Goal: Transaction & Acquisition: Purchase product/service

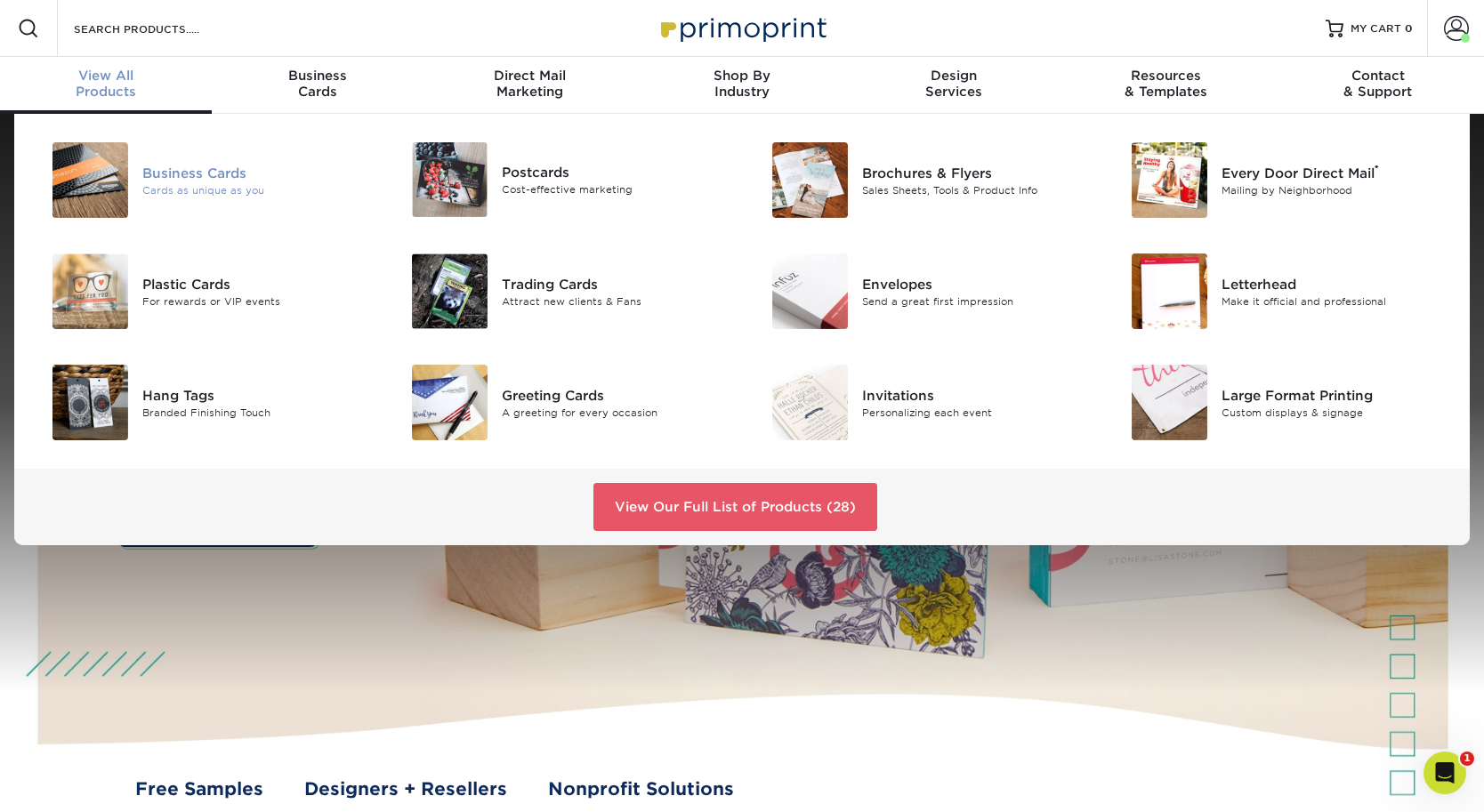
click at [95, 179] on img at bounding box center [90, 180] width 76 height 76
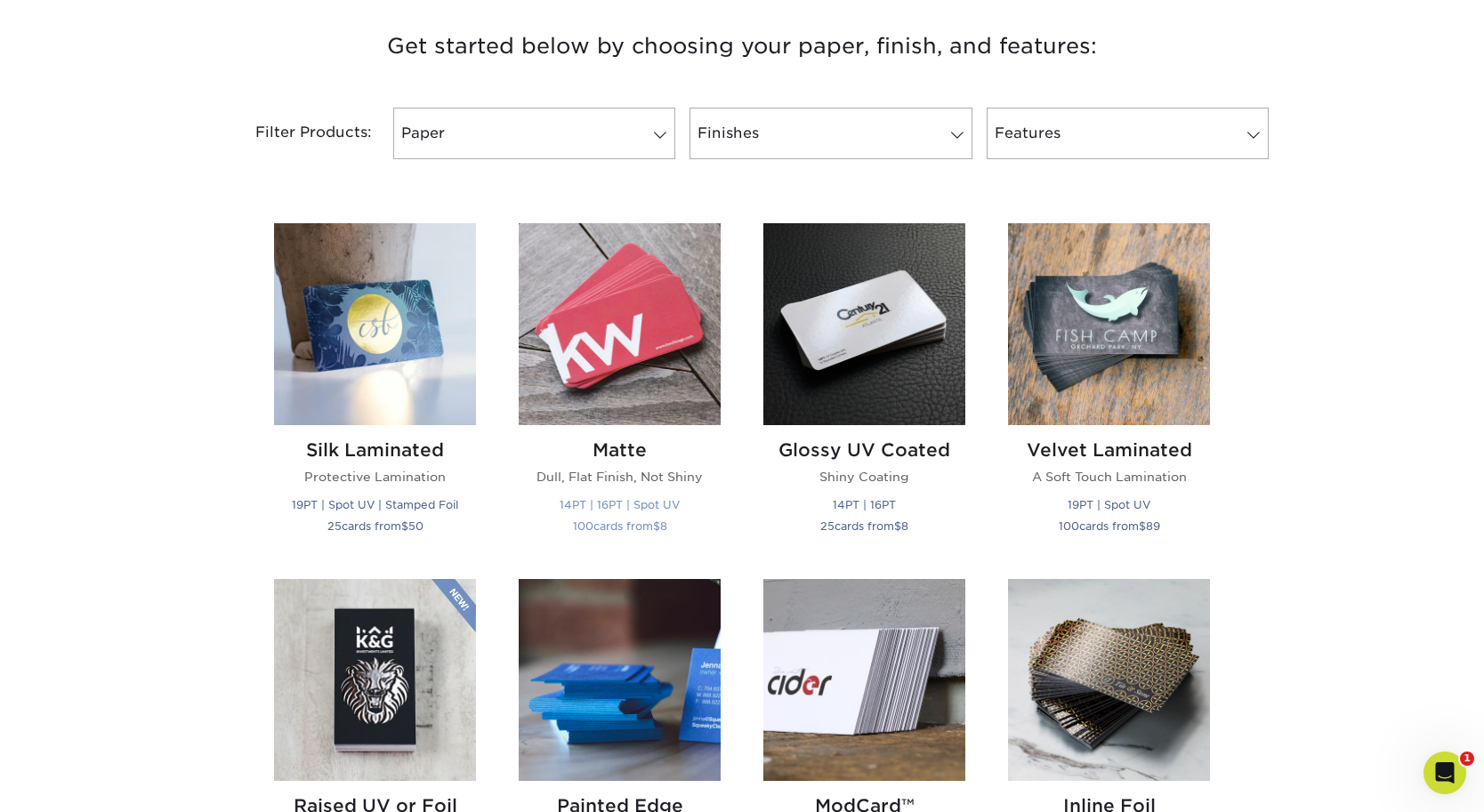
scroll to position [686, 0]
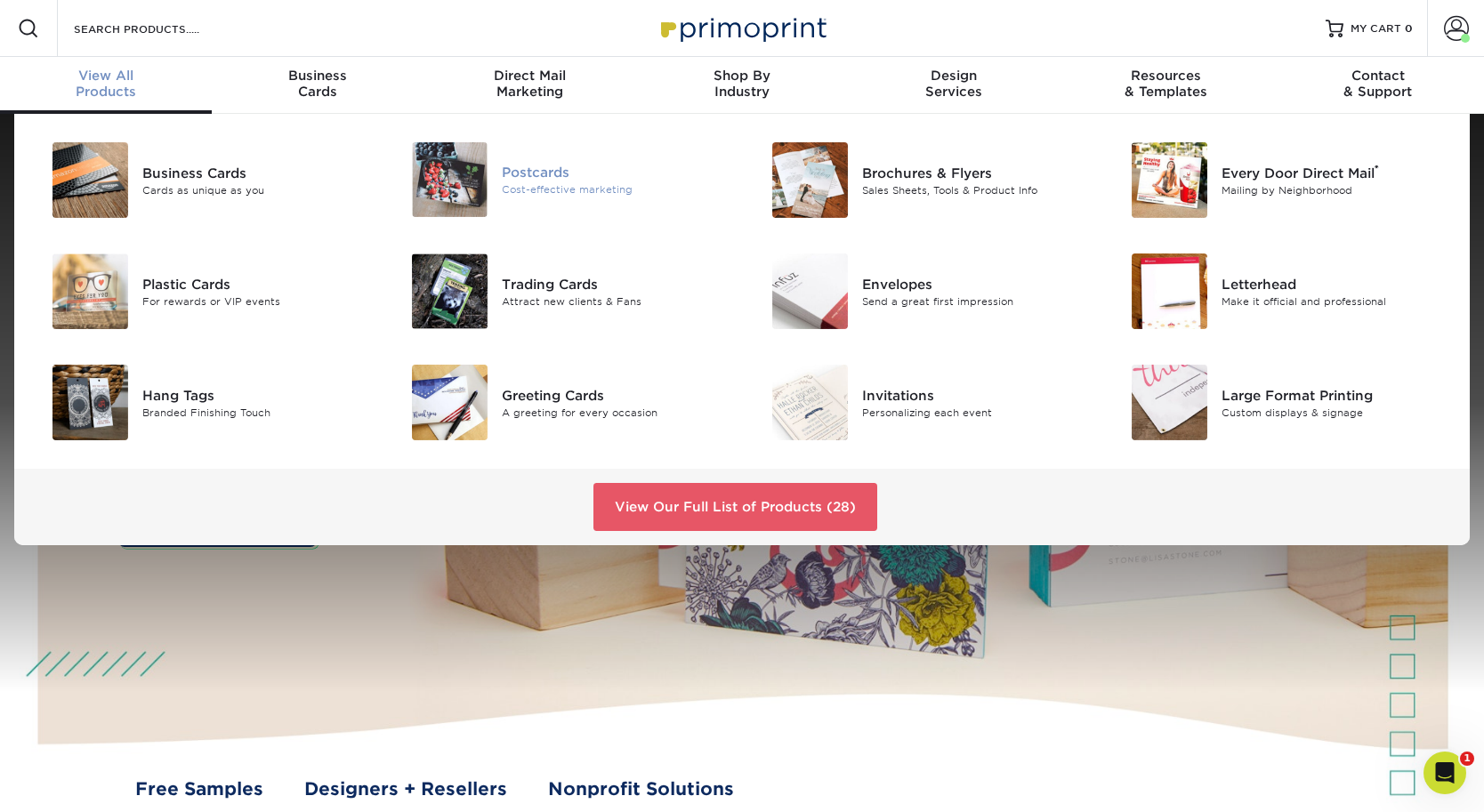
click at [453, 159] on img at bounding box center [450, 180] width 76 height 75
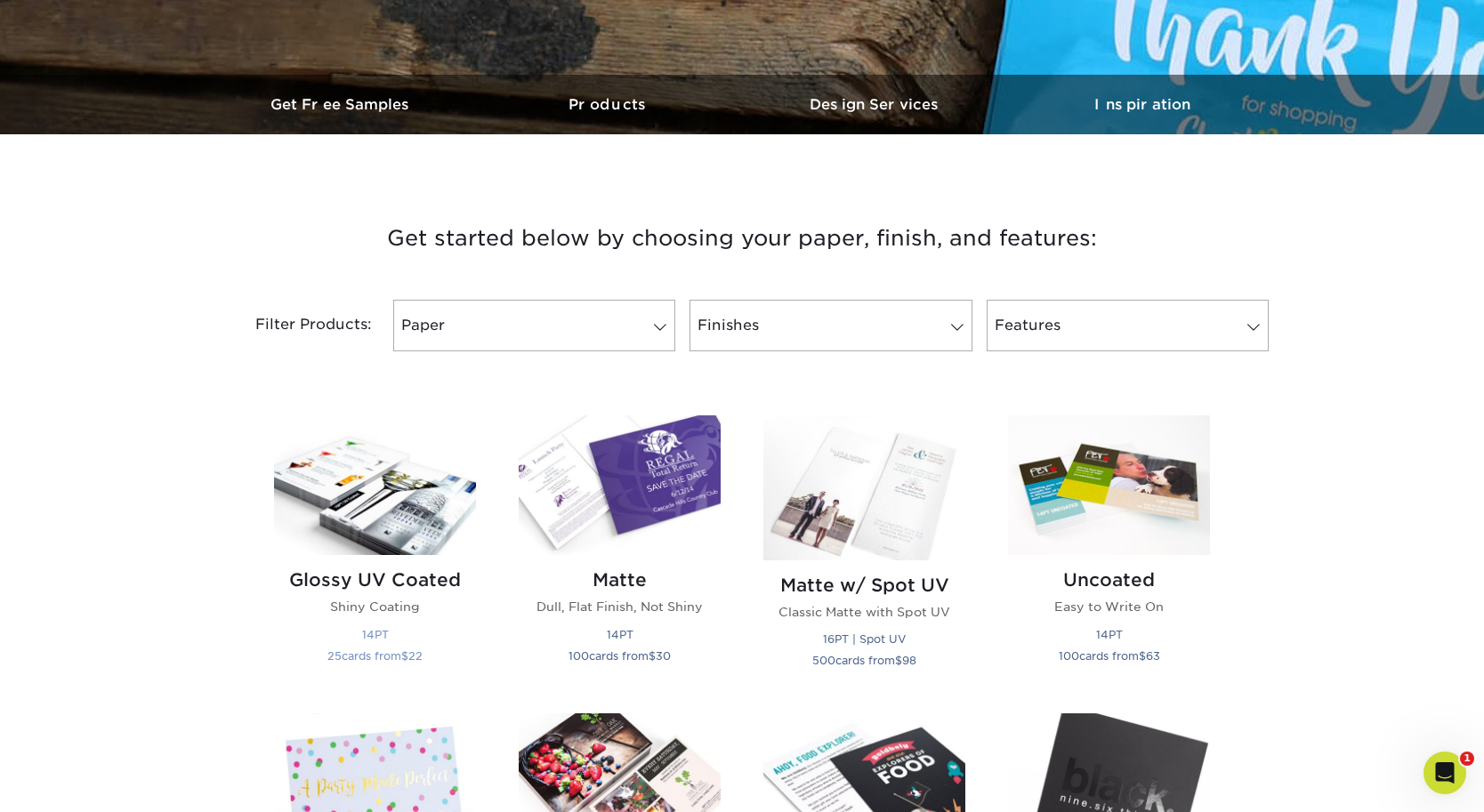
click at [407, 503] on img at bounding box center [374, 485] width 202 height 140
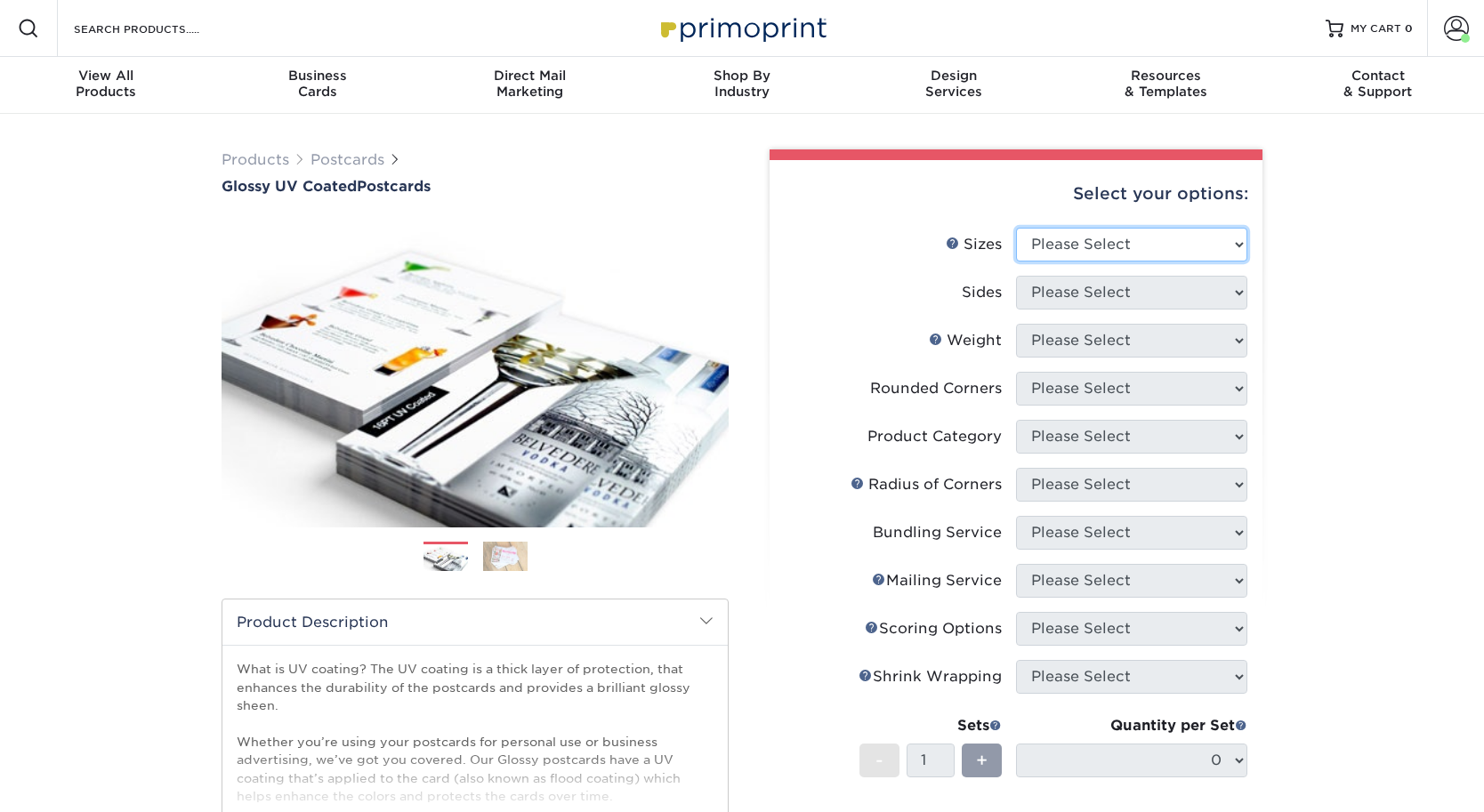
click at [1111, 248] on select "Please Select 1.5" x 7" 2" x 4" 2" x 6" 2" x 7" 2" x 8" 2.12" x 5.5" 2.12" x 5.…" at bounding box center [1132, 244] width 232 height 33
select select "4.00x6.00"
click at [1016, 228] on select "Please Select 1.5" x 7" 2" x 4" 2" x 6" 2" x 7" 2" x 8" 2.12" x 5.5" 2.12" x 5.…" at bounding box center [1132, 244] width 232 height 33
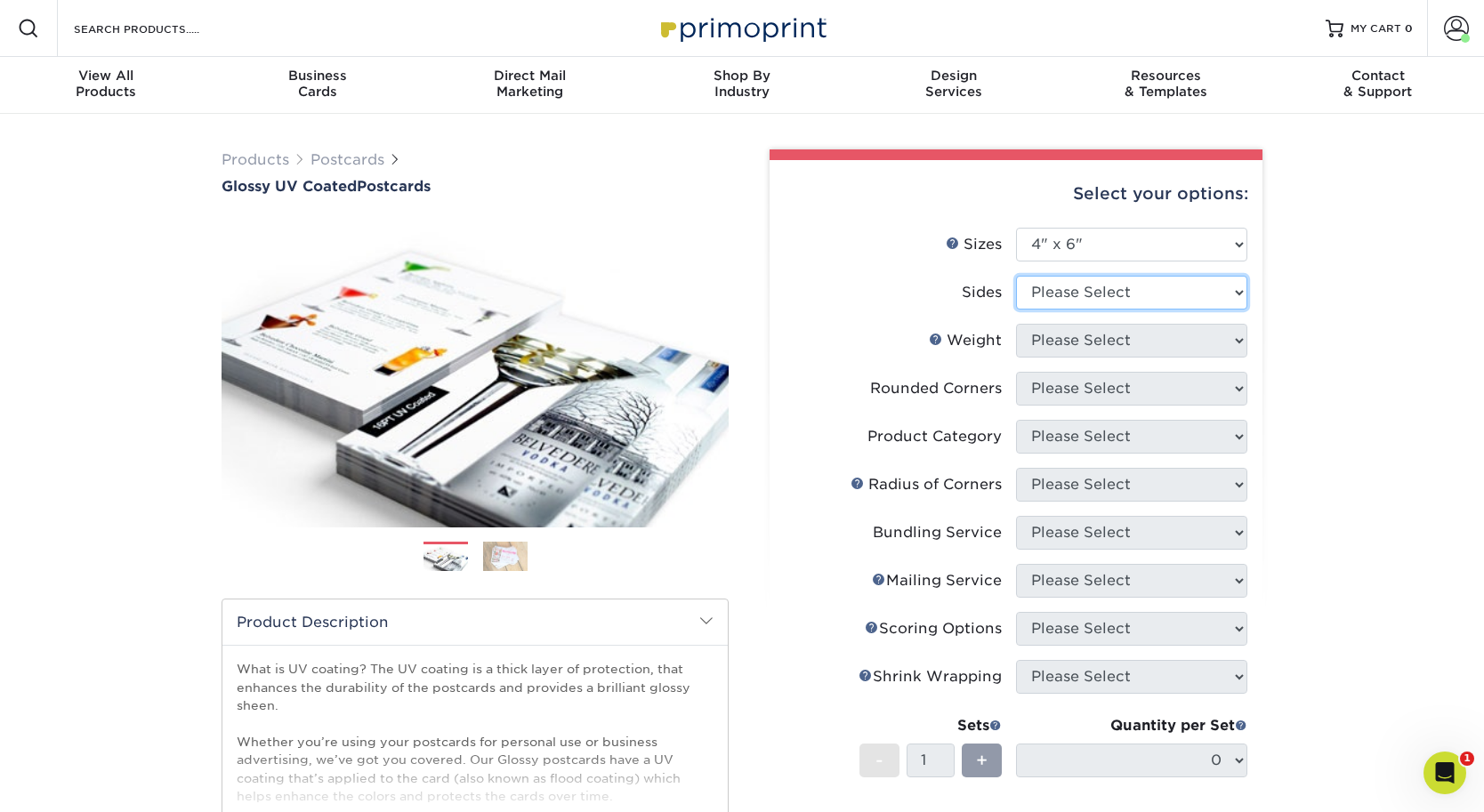
click at [1113, 300] on select "Please Select Print Both Sides Print Front Only" at bounding box center [1132, 292] width 232 height 33
select select "32d3c223-f82c-492b-b915-ba065a00862f"
click at [1016, 275] on select "Please Select Print Both Sides Print Front Only" at bounding box center [1132, 292] width 232 height 33
click at [1130, 347] on select "Please Select 14PT 16PT 18PT C1S" at bounding box center [1132, 340] width 232 height 33
select select "14PT"
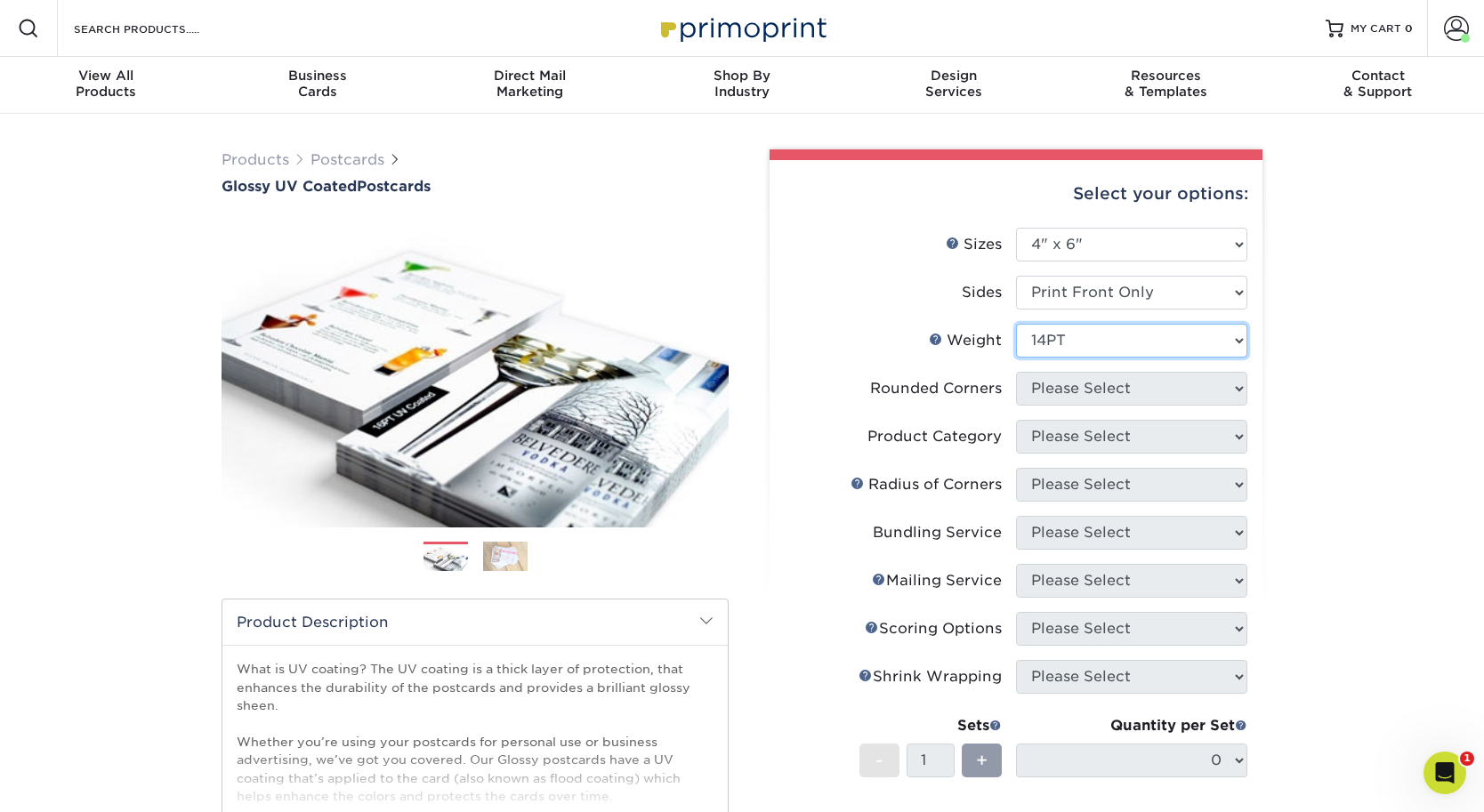
click at [1016, 324] on select "Please Select 14PT 16PT 18PT C1S" at bounding box center [1132, 340] width 232 height 33
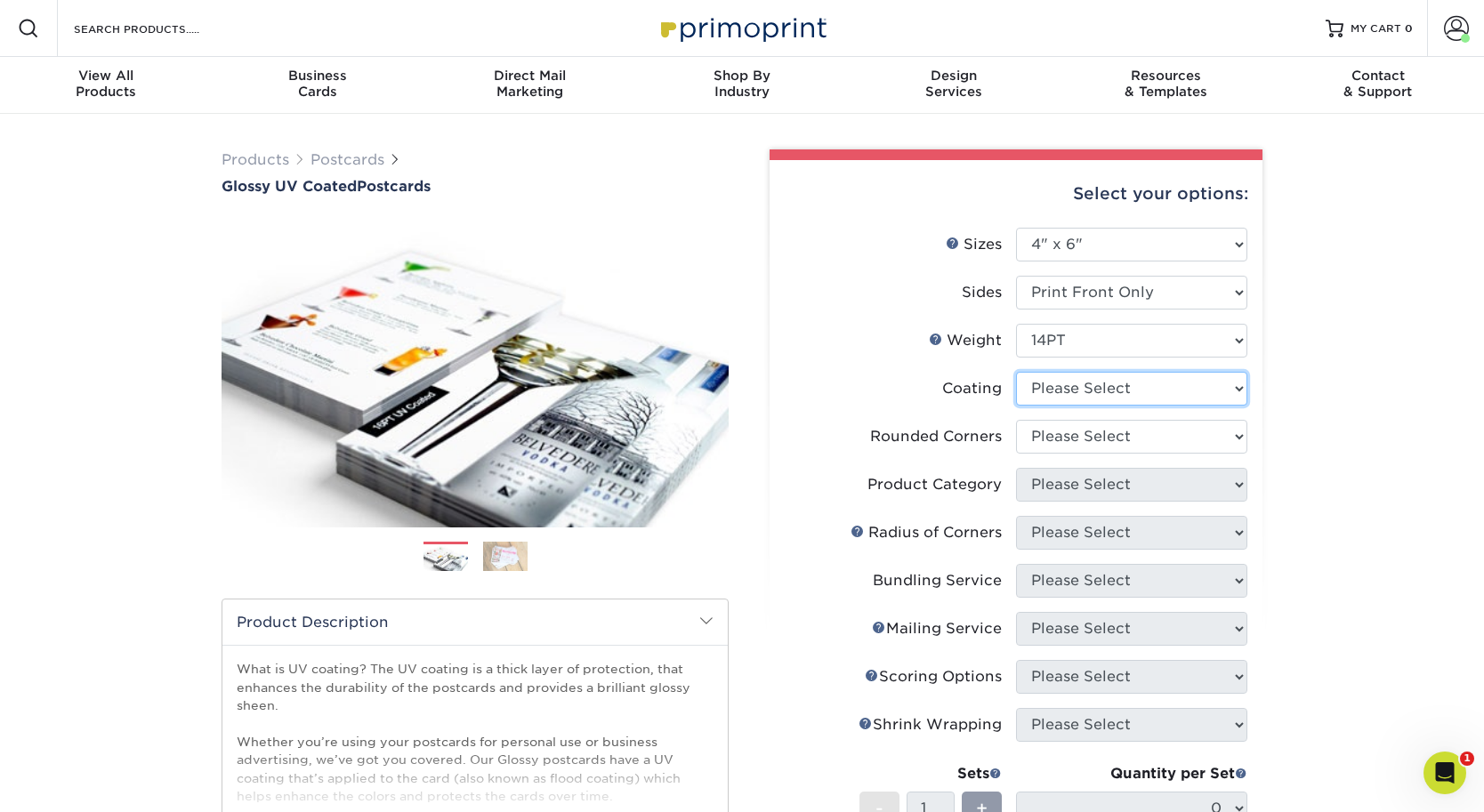
click at [1127, 387] on select at bounding box center [1132, 388] width 232 height 33
select select "1e8116af-acfc-44b1-83dc-8181aa338834"
click at [1016, 372] on select at bounding box center [1132, 388] width 232 height 33
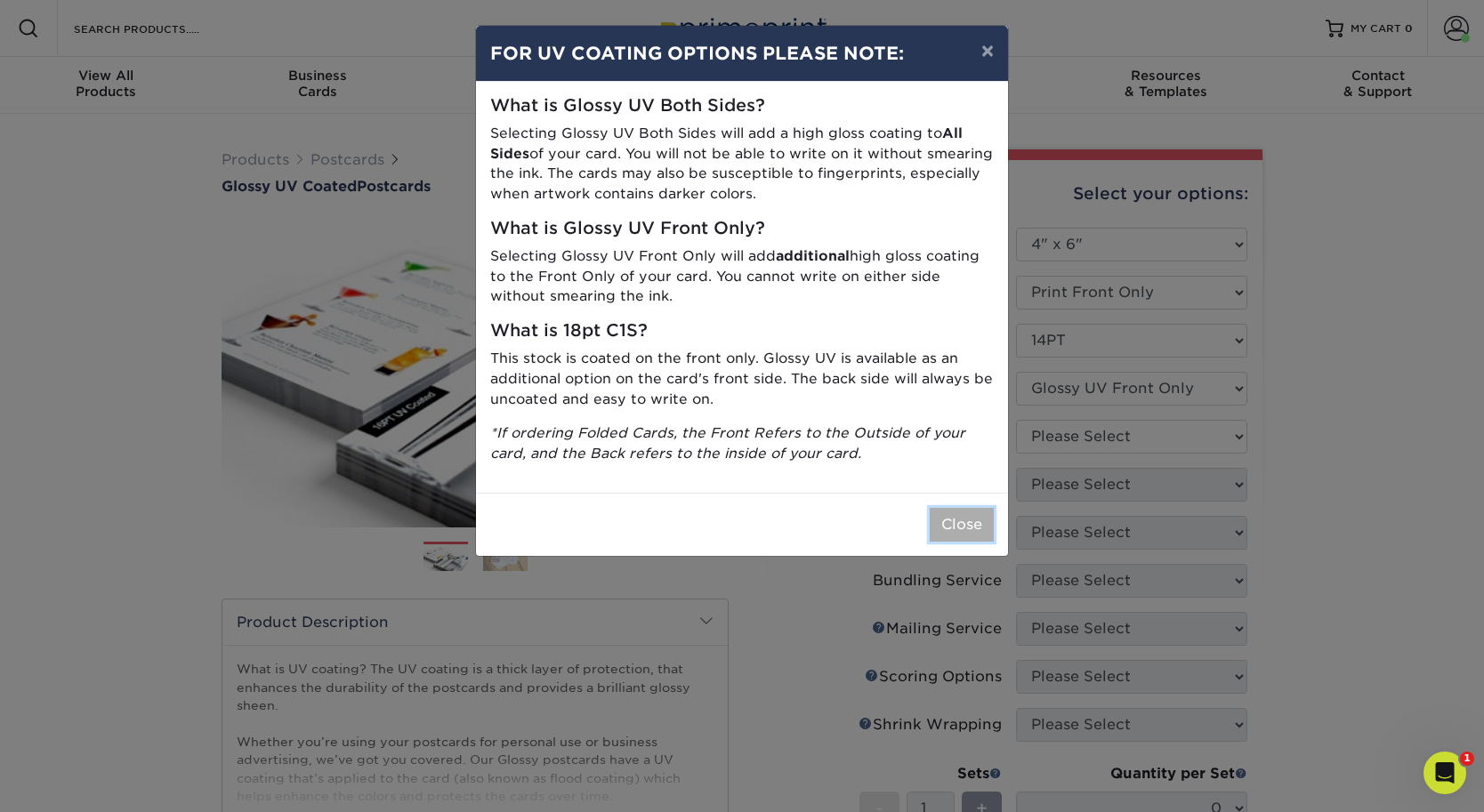
click at [952, 520] on button "Close" at bounding box center [962, 524] width 64 height 33
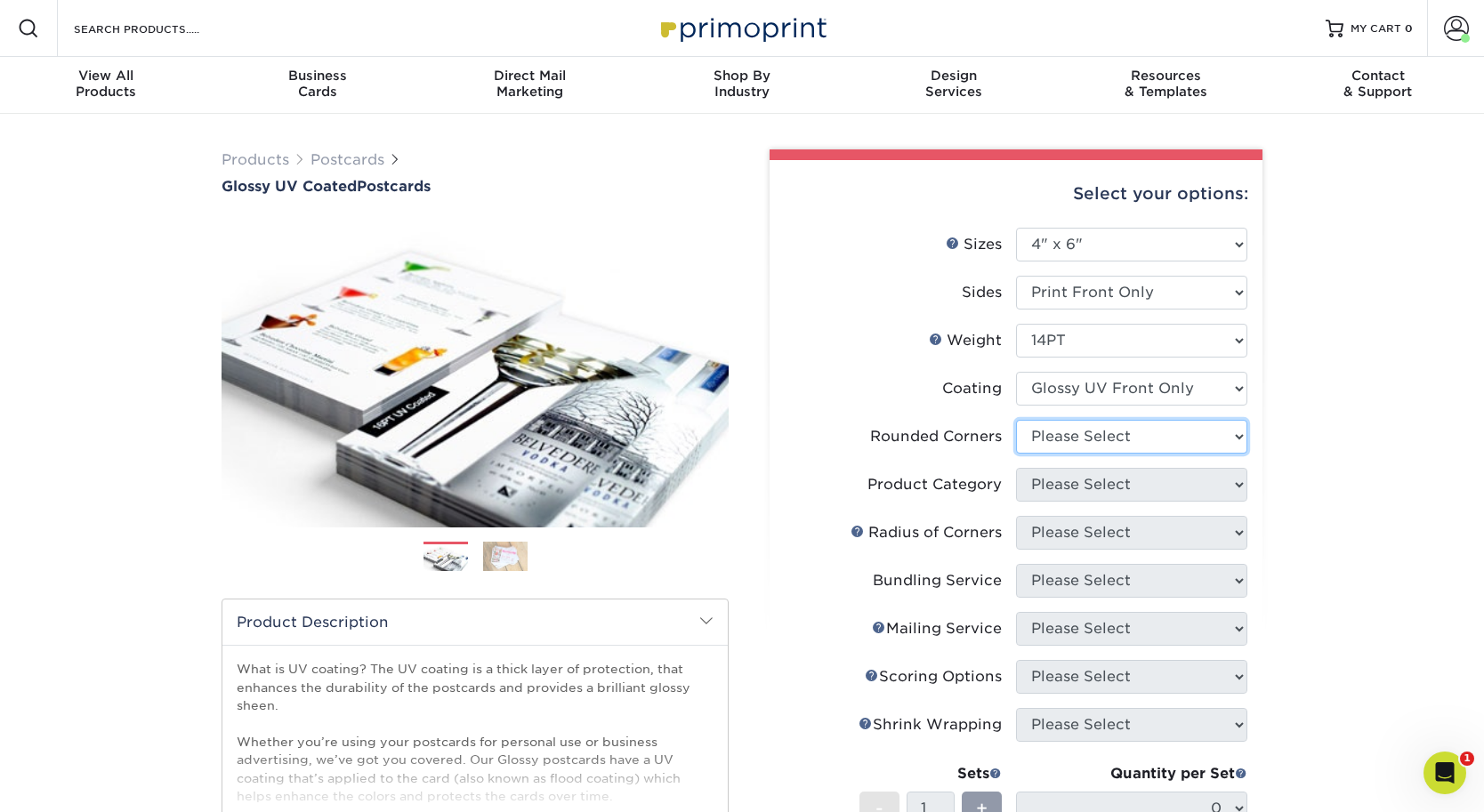
click at [1076, 442] on select "Please Select Yes - Round 4 Corners No" at bounding box center [1132, 436] width 232 height 33
select select "0"
click at [1016, 420] on select "Please Select Yes - Round 4 Corners No" at bounding box center [1132, 436] width 232 height 33
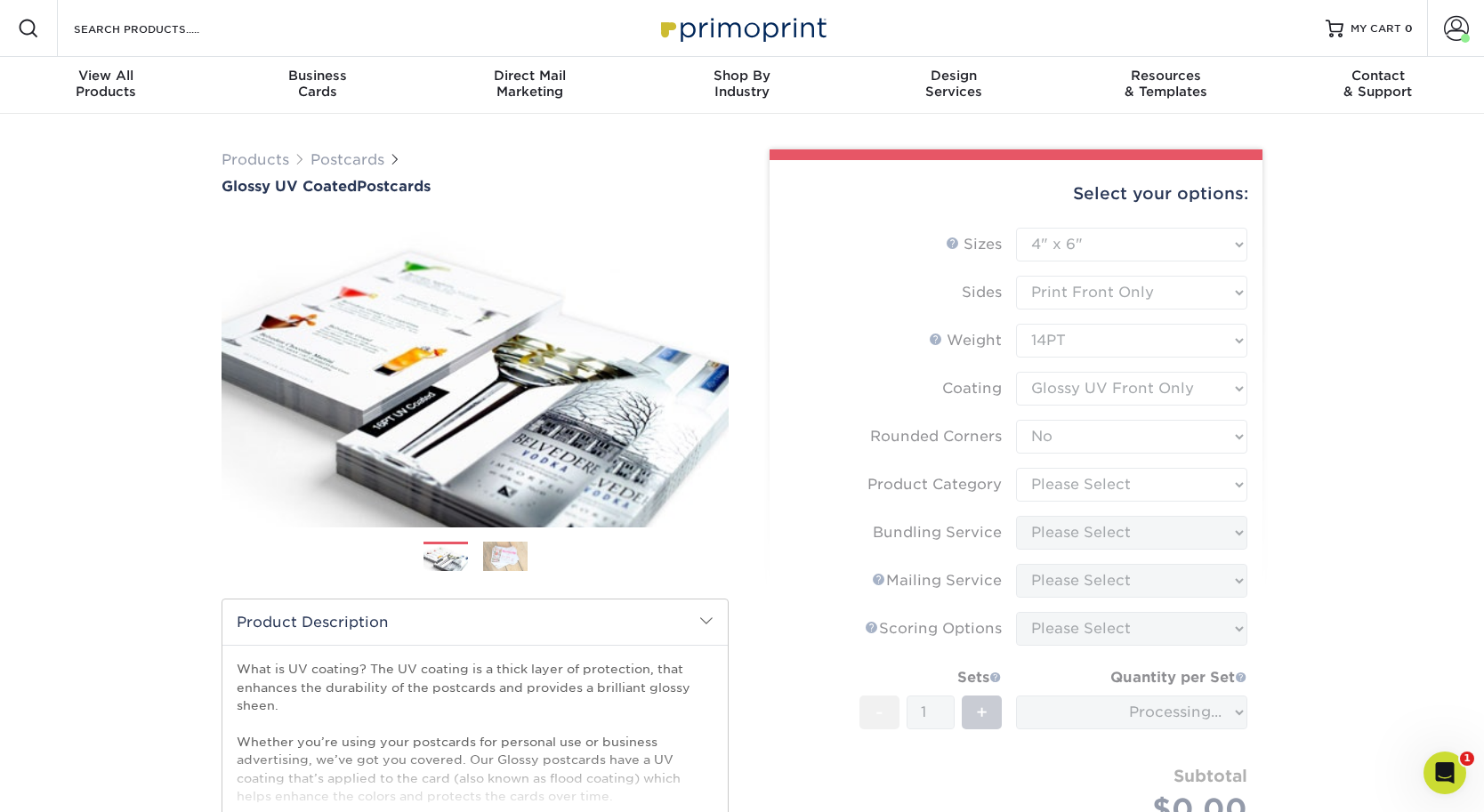
click at [1093, 479] on form "Sizes Help Sizes Please Select 1.5" x 7" 2" x 4" 2" x 6" 2" x 7" 2" x 8" 2.12" …" at bounding box center [1015, 555] width 464 height 654
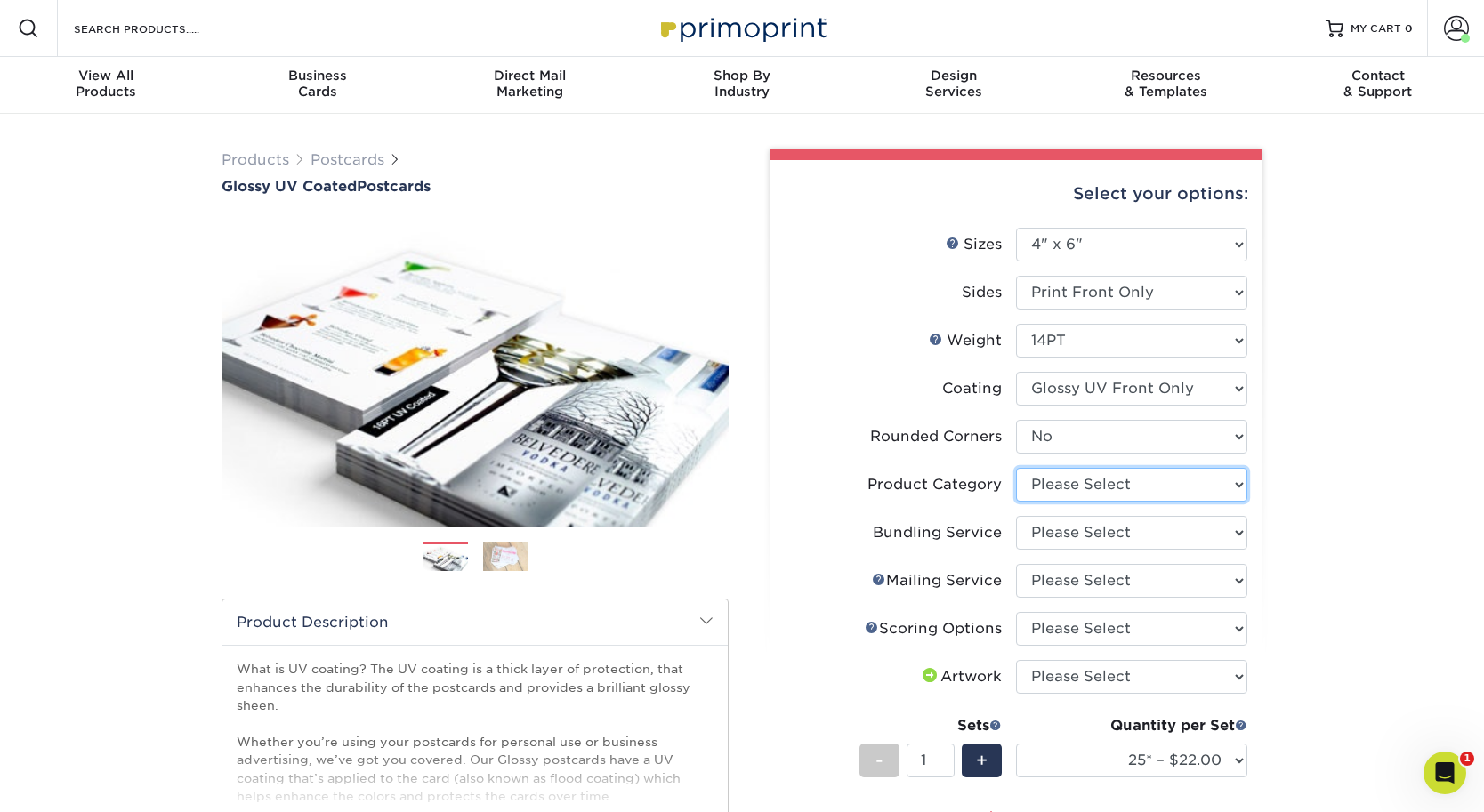
click at [1140, 494] on select "Please Select Postcards" at bounding box center [1132, 484] width 232 height 33
select select "9b7272e0-d6c8-4c3c-8e97-d3a1bcdab858"
click at [1016, 468] on select "Please Select Postcards" at bounding box center [1132, 484] width 232 height 33
click at [1123, 528] on select "Please Select No Bundling Services Yes, Bundles of 50 (+2 Days) Yes, Bundles of…" at bounding box center [1132, 532] width 232 height 33
click at [1150, 535] on select "Please Select No Bundling Services Yes, Bundles of 50 (+2 Days) Yes, Bundles of…" at bounding box center [1132, 532] width 232 height 33
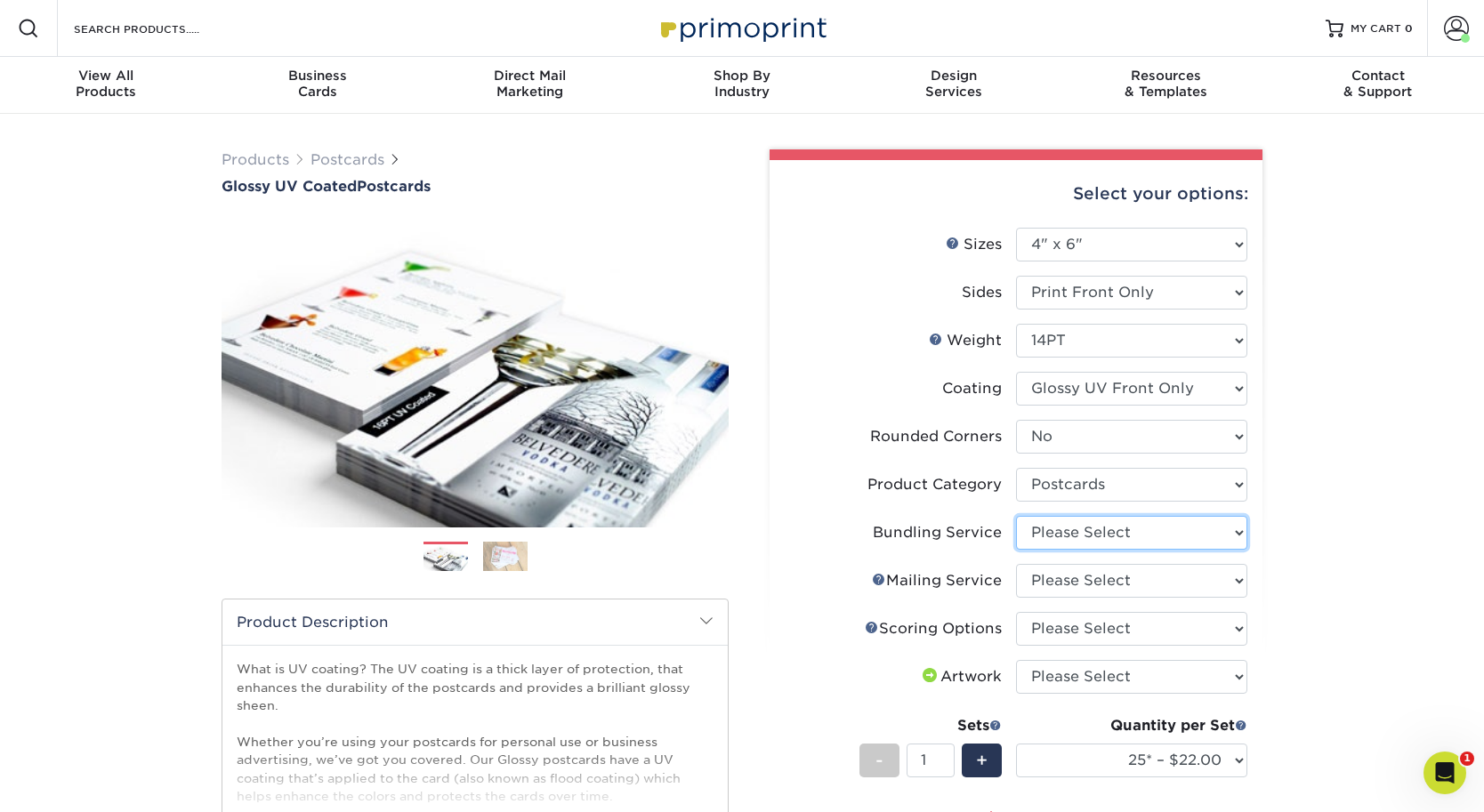
click at [1214, 534] on select "Please Select No Bundling Services Yes, Bundles of 50 (+2 Days) Yes, Bundles of…" at bounding box center [1132, 532] width 232 height 33
select select "58689abb-25c0-461c-a4c3-a80b627d6649"
click at [1016, 516] on select "Please Select No Bundling Services Yes, Bundles of 50 (+2 Days) Yes, Bundles of…" at bounding box center [1132, 532] width 232 height 33
click at [1125, 580] on select "Please Select No Direct Mailing Service No, I will mail/stamp/imprint Direct Ma…" at bounding box center [1132, 581] width 232 height 33
select select "3e5e9bdd-d78a-4c28-a41d-fe1407925ca6"
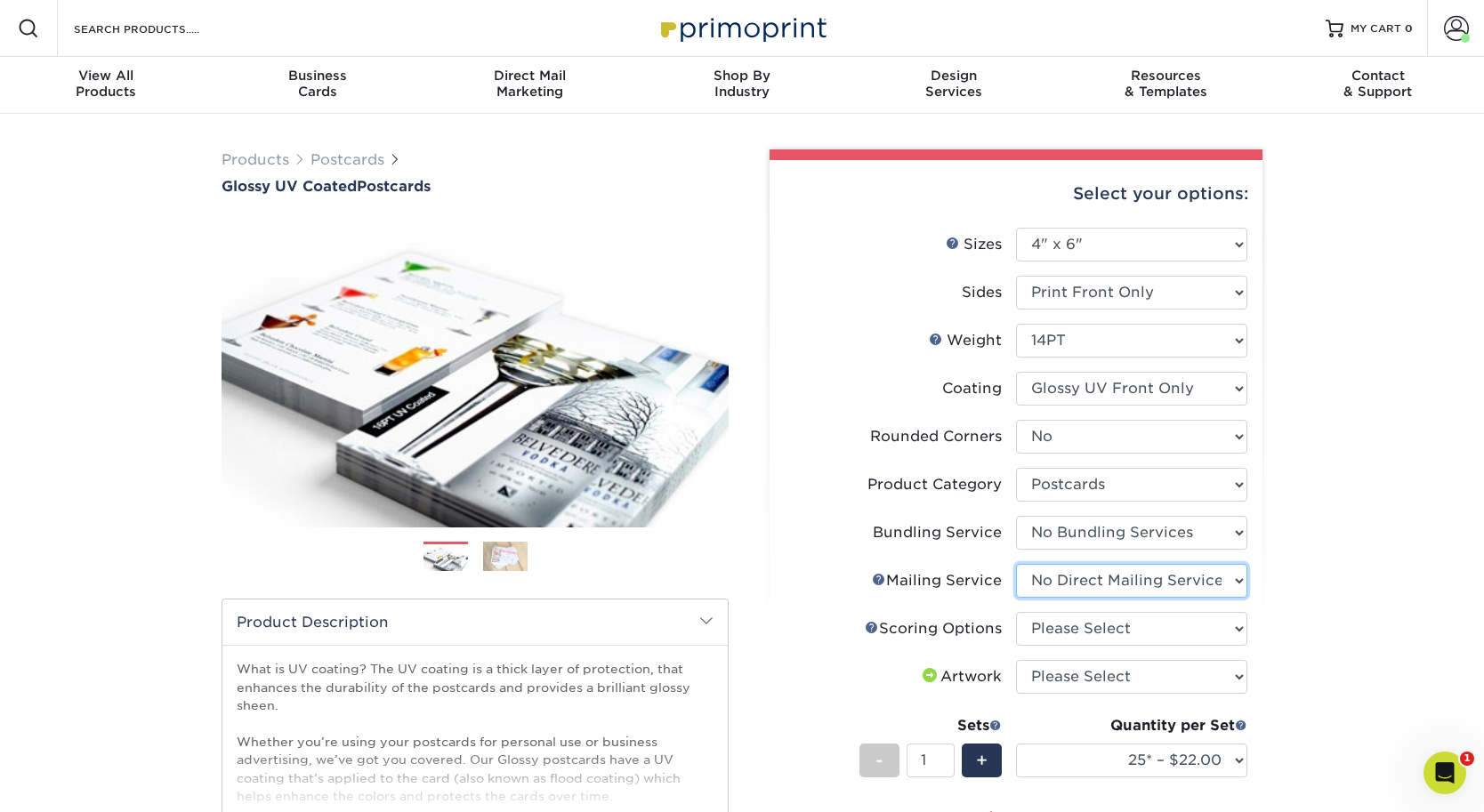
click at [1016, 564] on select "Please Select No Direct Mailing Service No, I will mail/stamp/imprint Direct Ma…" at bounding box center [1132, 581] width 232 height 33
click at [1130, 623] on select "Please Select No Scoring One Score" at bounding box center [1132, 628] width 232 height 33
select select "16ebe401-5398-422d-8cb0-f3adbb82deb5"
click at [1016, 612] on select "Please Select No Scoring One Score" at bounding box center [1132, 628] width 232 height 33
click at [1126, 679] on select "Please Select I will upload files I need a design - $150" at bounding box center [1132, 676] width 232 height 33
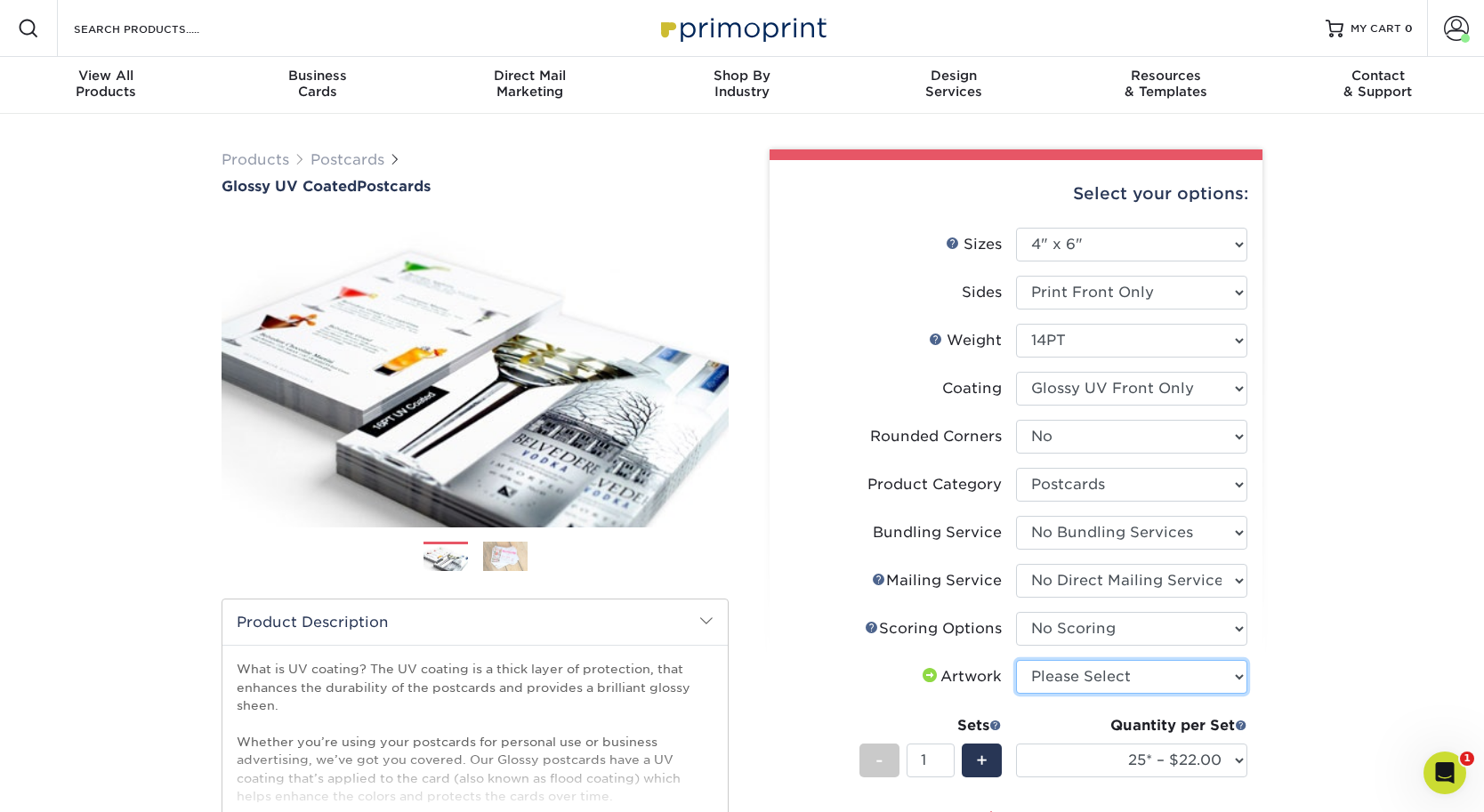
select select "upload"
click at [1016, 660] on select "Please Select I will upload files I need a design - $150" at bounding box center [1132, 676] width 232 height 33
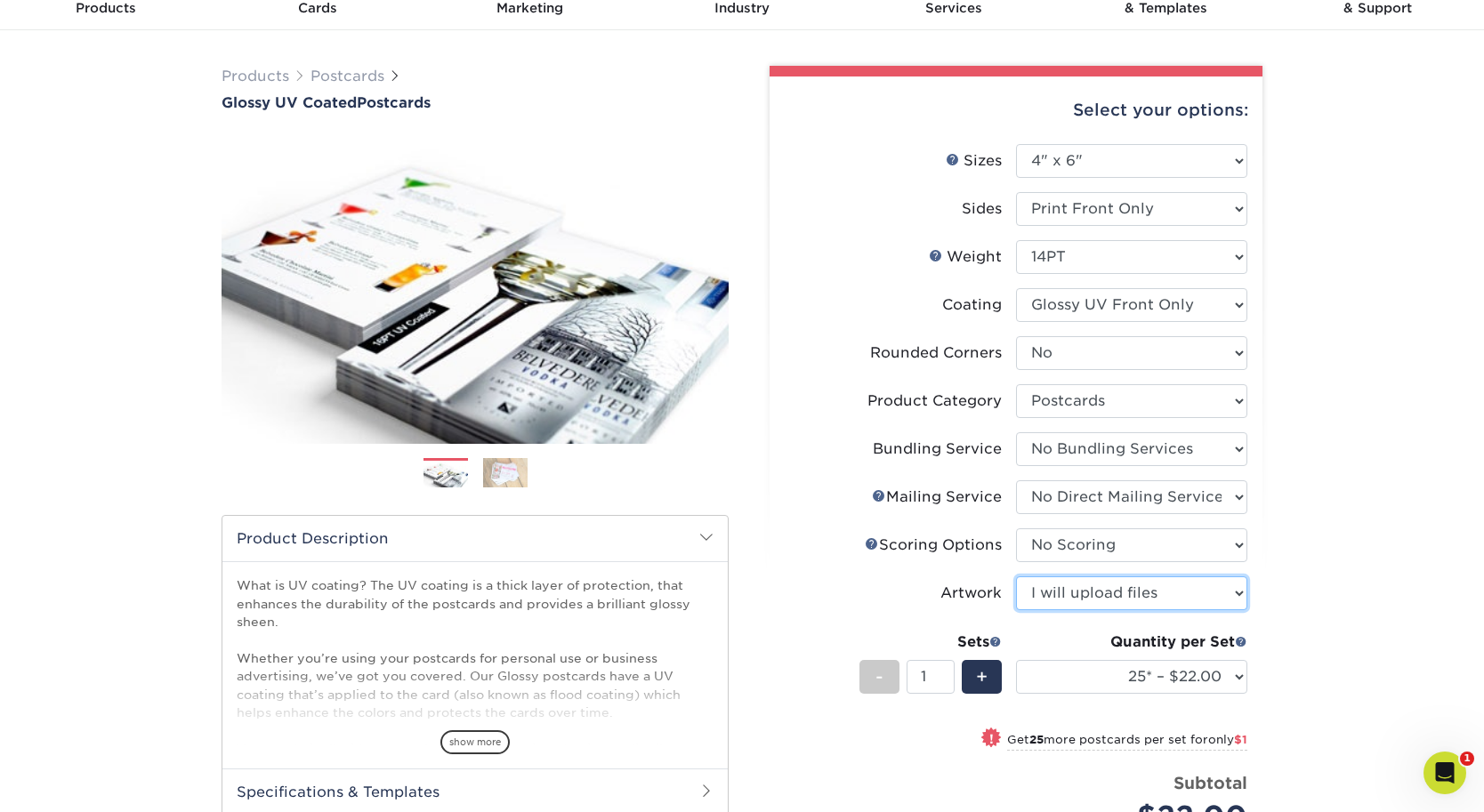
scroll to position [137, 0]
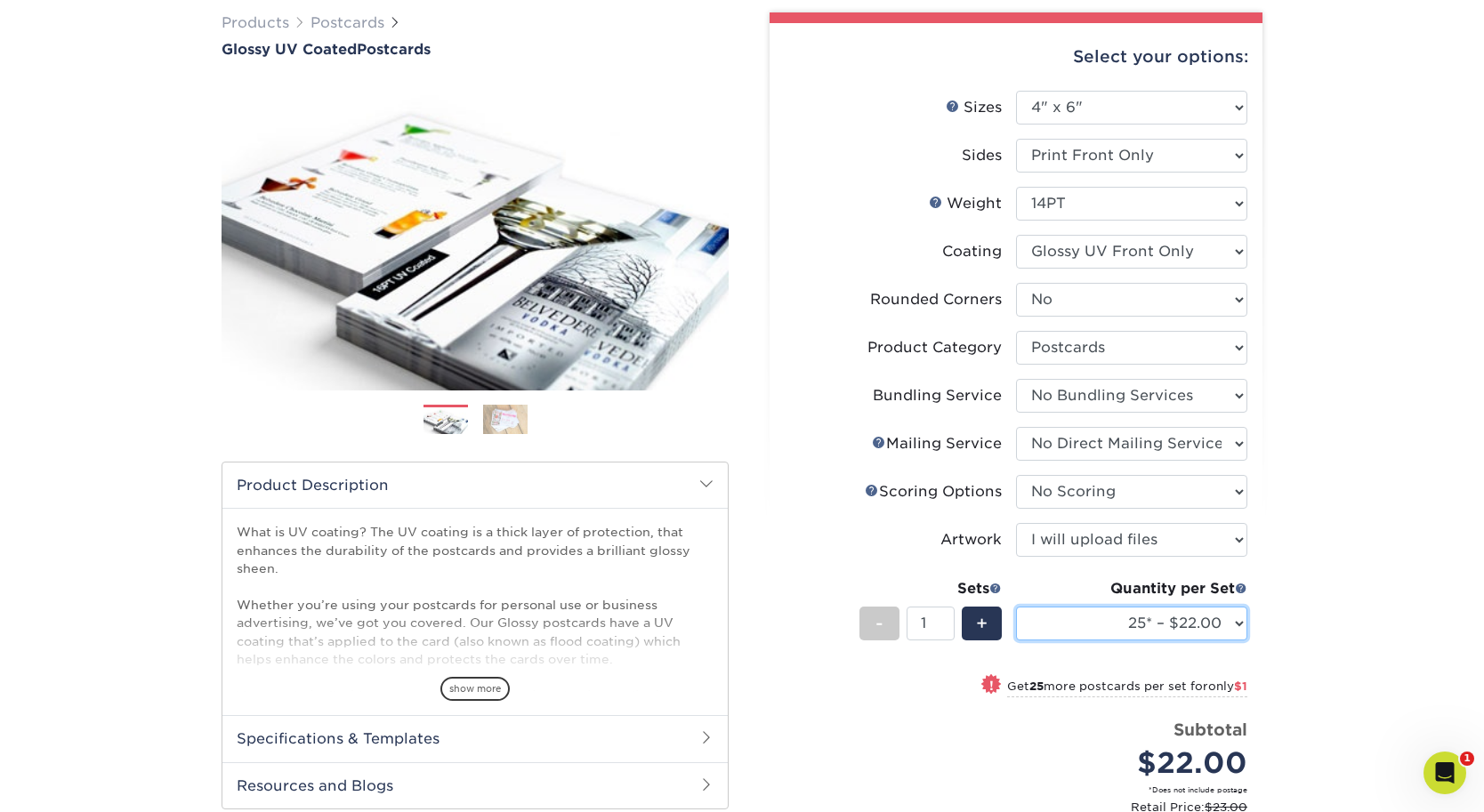
click at [1161, 629] on select "25* – $22.00 50* – $23.00 75* – $24.00 100* – $37.00 250* – $68.00 500 – $81.00…" at bounding box center [1132, 623] width 232 height 33
click at [1016, 606] on select "25* – $22.00 50* – $23.00 75* – $24.00 100* – $37.00 250* – $68.00 500 – $81.00…" at bounding box center [1132, 623] width 232 height 33
click at [1127, 626] on select "25* – $22.00 50* – $23.00 75* – $24.00 100* – $37.00 250* – $68.00 500 – $81.00…" at bounding box center [1132, 623] width 232 height 33
select select "2500 – $188.00"
click at [1016, 606] on select "25* – $22.00 50* – $23.00 75* – $24.00 100* – $37.00 250* – $68.00 500 – $81.00…" at bounding box center [1132, 623] width 232 height 33
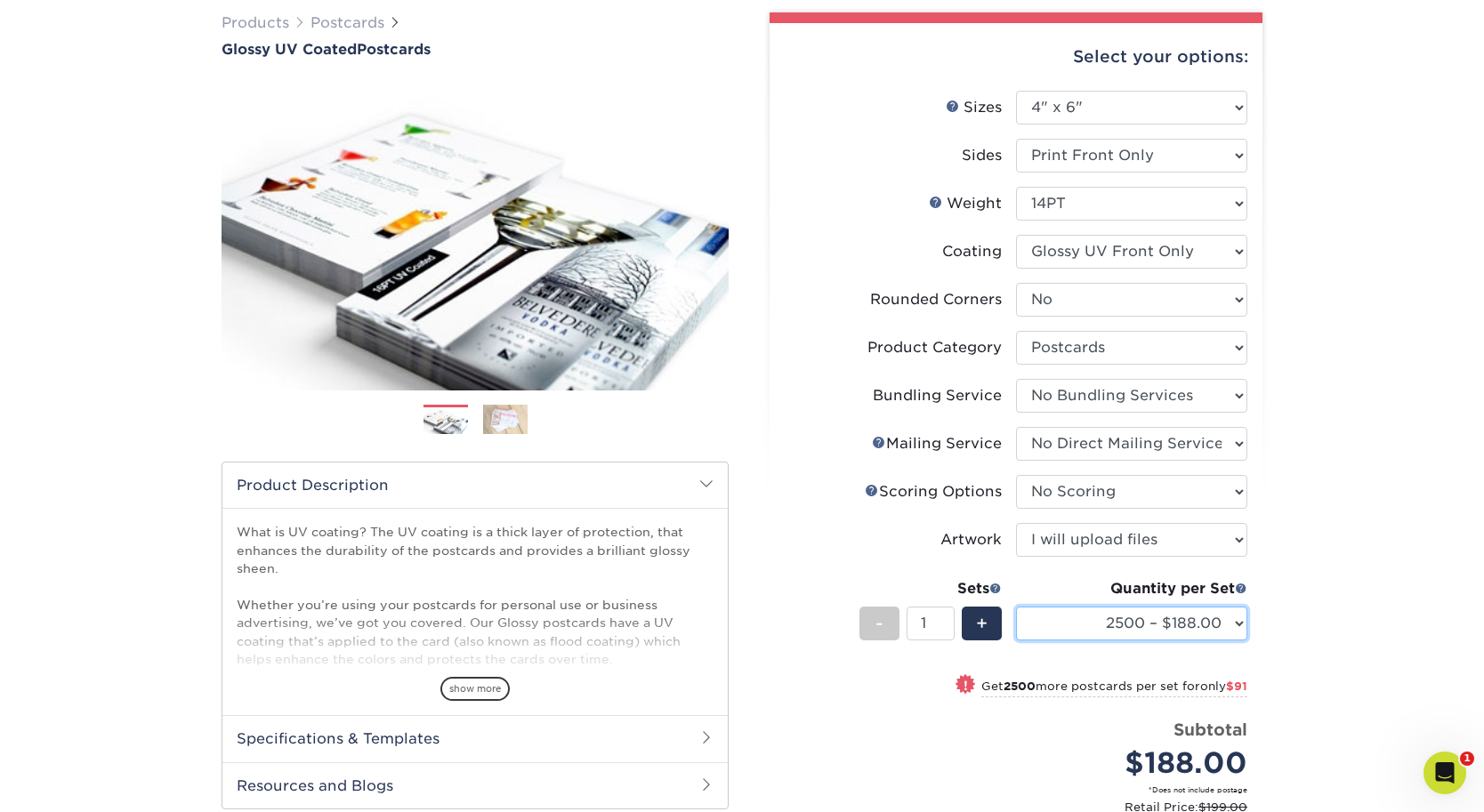
click at [1197, 631] on select "25* – $22.00 50* – $23.00 75* – $24.00 100* – $37.00 250* – $68.00 500 – $81.00…" at bounding box center [1132, 623] width 232 height 33
click at [1204, 249] on select at bounding box center [1132, 252] width 232 height 33
click at [1016, 235] on select at bounding box center [1132, 252] width 232 height 33
click at [1135, 612] on select "25* – $22.00 50* – $23.00 75* – $24.00 100* – $37.00 250* – $68.00 500 – $81.00…" at bounding box center [1132, 623] width 232 height 33
